Goal: Task Accomplishment & Management: Use online tool/utility

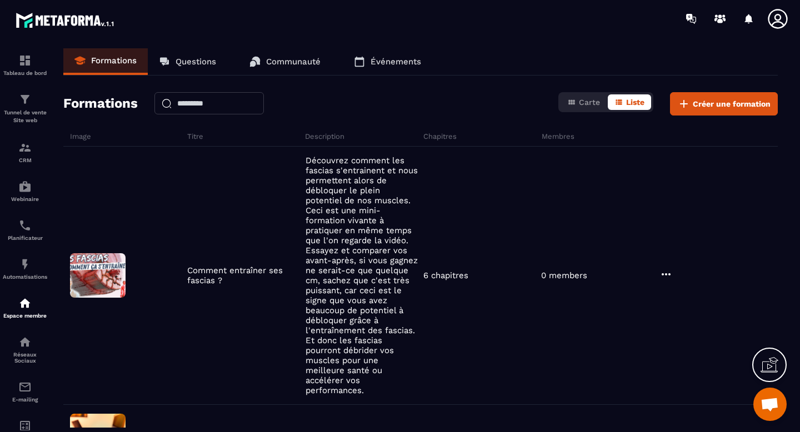
scroll to position [3827, 0]
click at [32, 103] on div "Tunnel de vente Site web" at bounding box center [25, 109] width 44 height 32
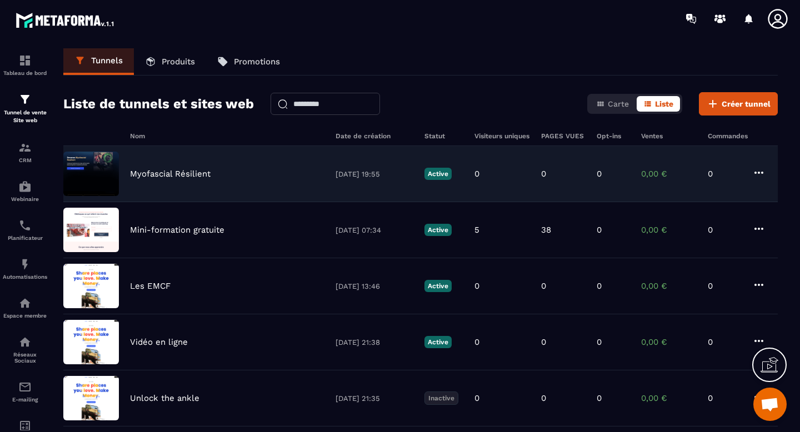
click at [221, 181] on div "Myofascial Résilient 04/09/2025 19:55 Active 0 0 0 0,00 € 0" at bounding box center [420, 174] width 715 height 56
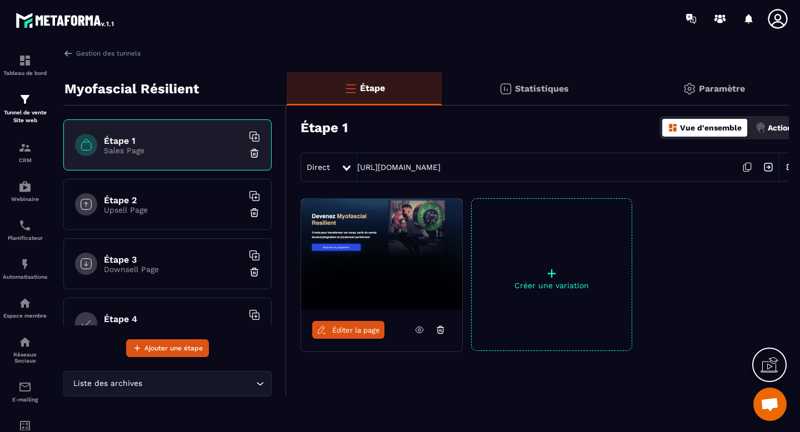
click at [775, 134] on div "Actions" at bounding box center [776, 128] width 46 height 18
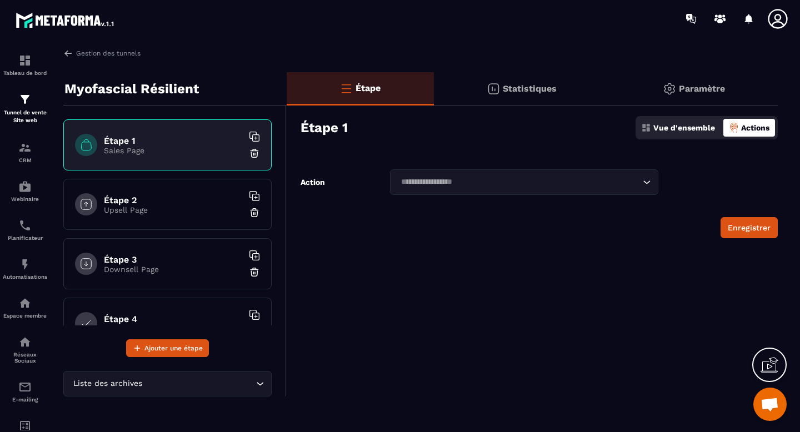
click at [653, 183] on div "Loading..." at bounding box center [524, 182] width 268 height 26
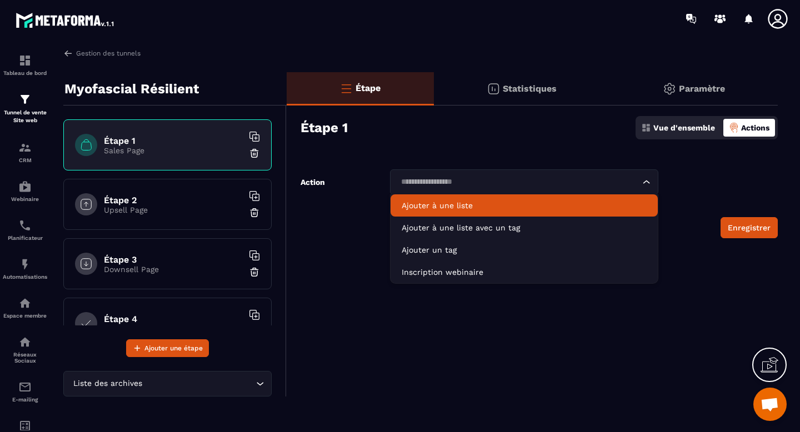
click at [677, 128] on p "Vue d'ensemble" at bounding box center [684, 127] width 62 height 9
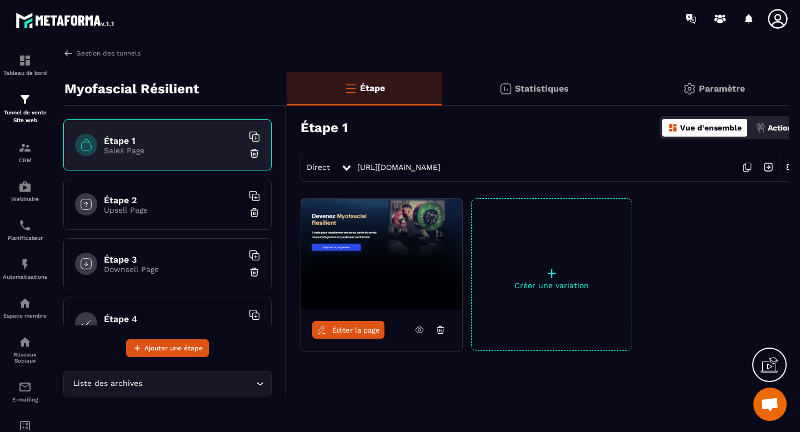
click at [364, 330] on span "Éditer la page" at bounding box center [356, 330] width 48 height 8
